Goal: Communication & Community: Participate in discussion

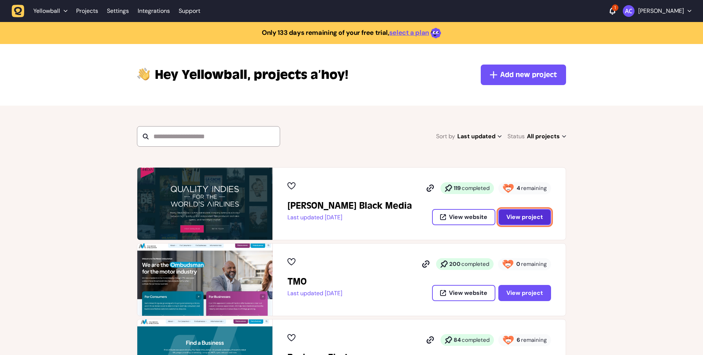
click at [539, 221] on button "View project" at bounding box center [525, 217] width 53 height 16
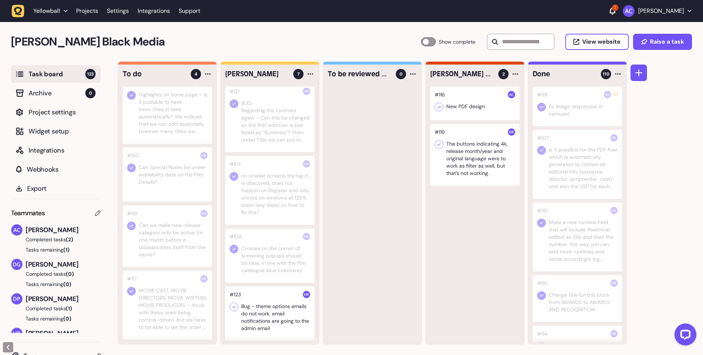
scroll to position [207, 0]
click at [263, 292] on div at bounding box center [269, 312] width 89 height 54
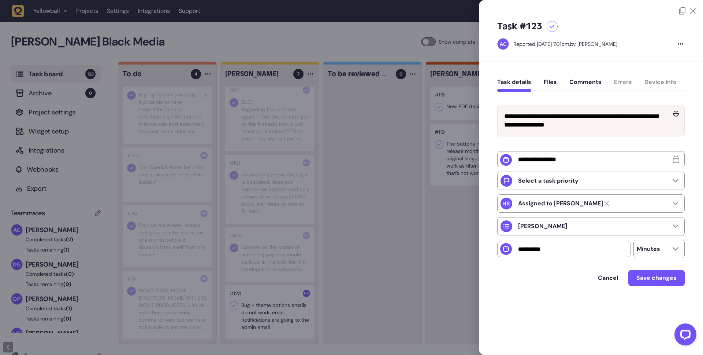
click at [592, 77] on div "Task details Files Comments Errors Device info" at bounding box center [592, 84] width 188 height 22
click at [592, 82] on button "Comments" at bounding box center [586, 84] width 32 height 13
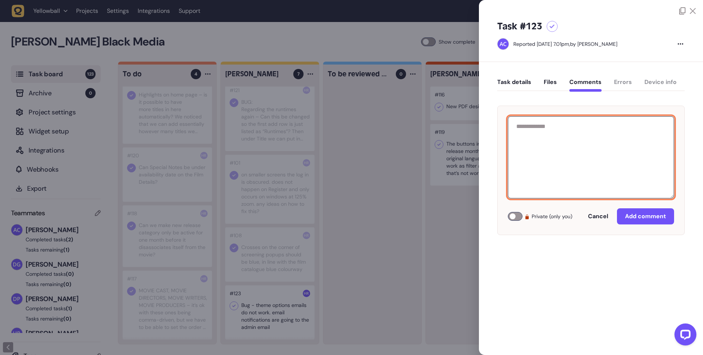
click at [551, 148] on textarea at bounding box center [591, 157] width 166 height 82
type textarea "**********"
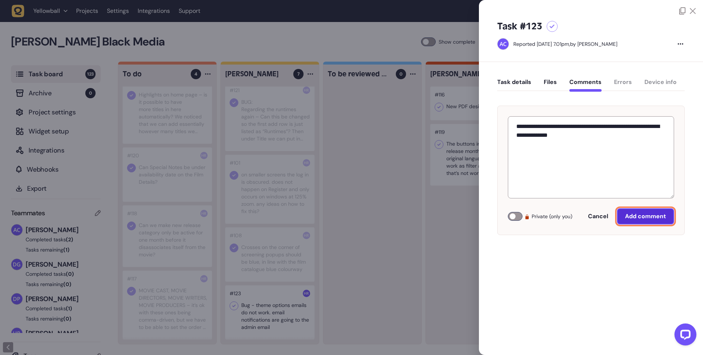
click at [656, 215] on span "Add comment" at bounding box center [645, 216] width 41 height 6
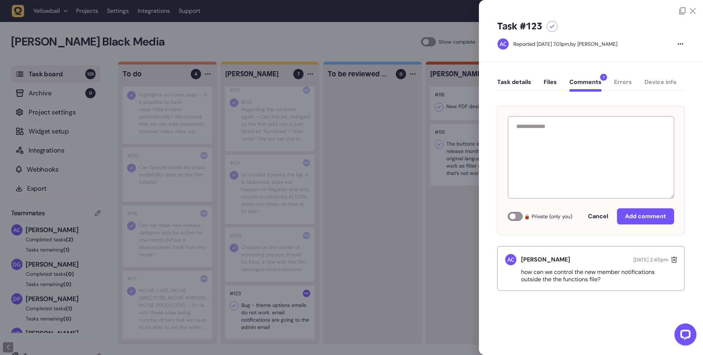
click at [692, 12] on icon at bounding box center [693, 11] width 6 height 6
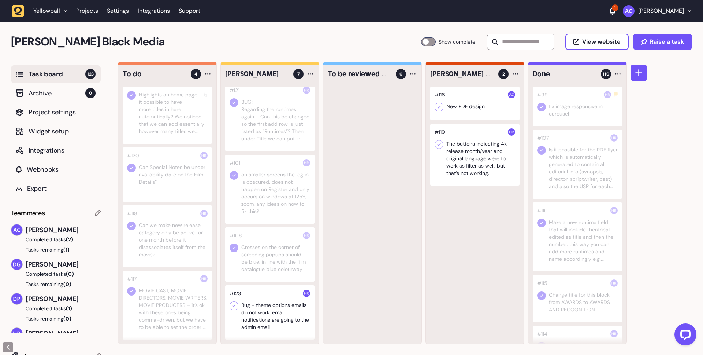
click at [259, 128] on div at bounding box center [269, 116] width 89 height 69
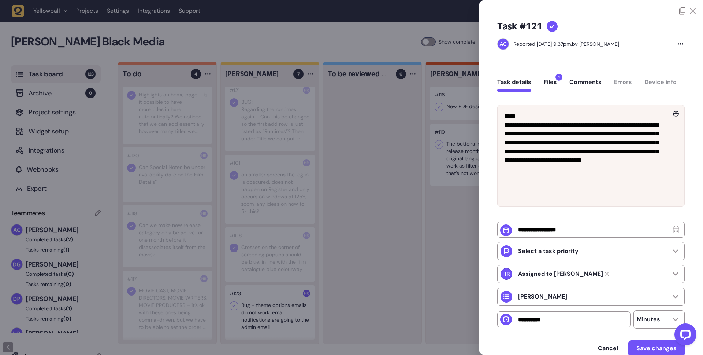
click at [598, 81] on button "Comments" at bounding box center [586, 84] width 32 height 13
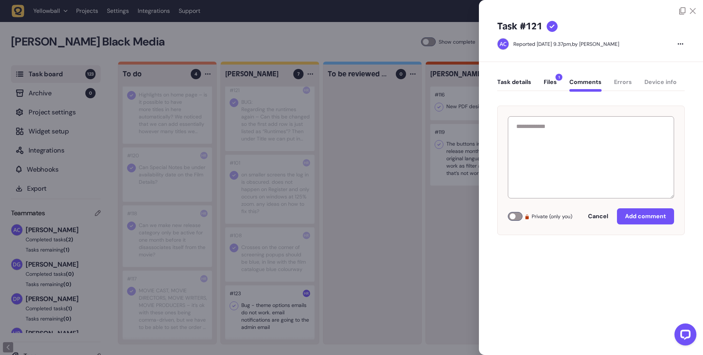
click at [391, 138] on div at bounding box center [351, 177] width 703 height 355
